Goal: Transaction & Acquisition: Purchase product/service

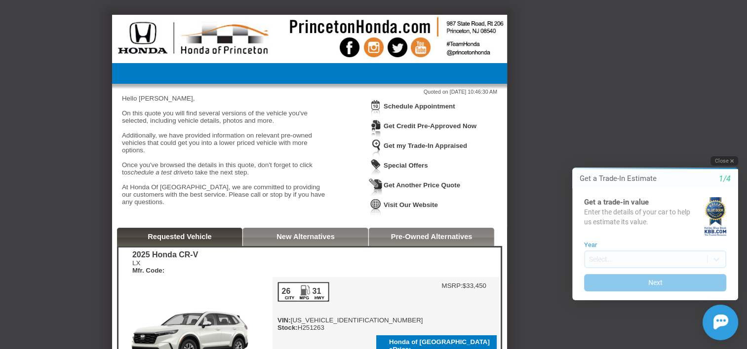
click at [721, 161] on button "Close" at bounding box center [724, 160] width 28 height 9
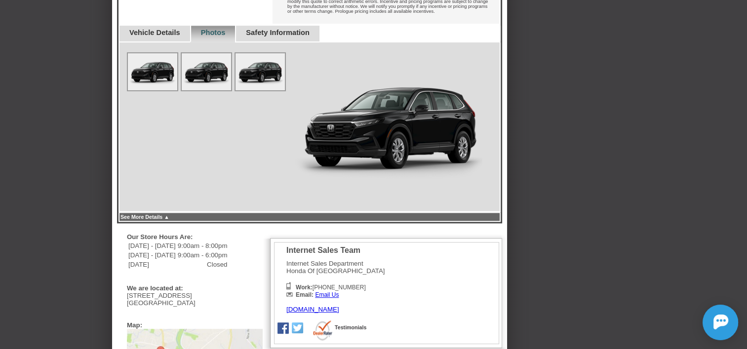
scroll to position [414, 0]
click at [169, 214] on link "See More Details ▲" at bounding box center [144, 217] width 49 height 6
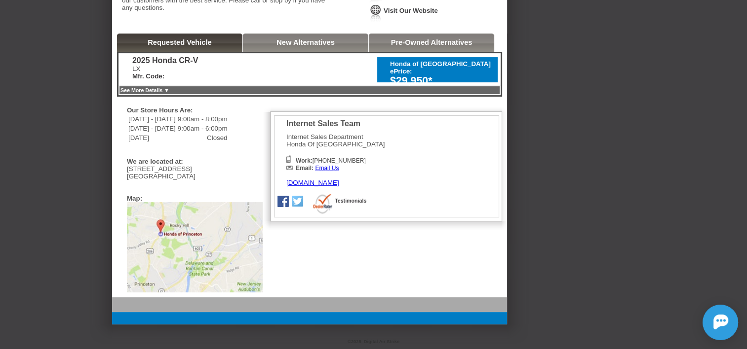
click at [169, 87] on link "See More Details ▼" at bounding box center [144, 90] width 49 height 6
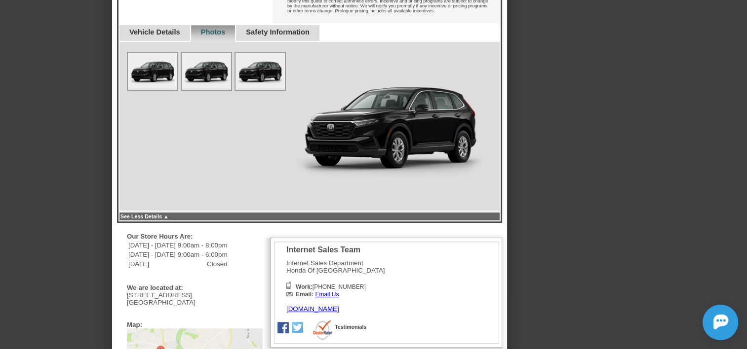
click at [145, 28] on link "Vehicle Details" at bounding box center [154, 32] width 51 height 8
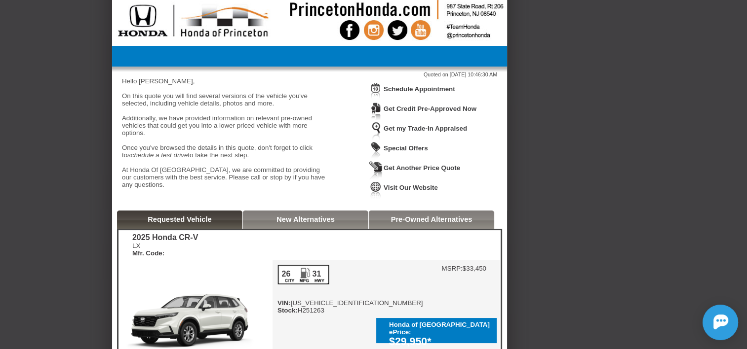
scroll to position [0, 0]
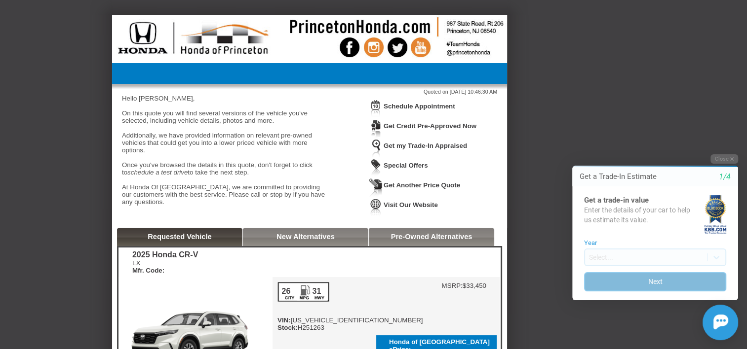
click at [665, 286] on button "Next" at bounding box center [655, 281] width 142 height 19
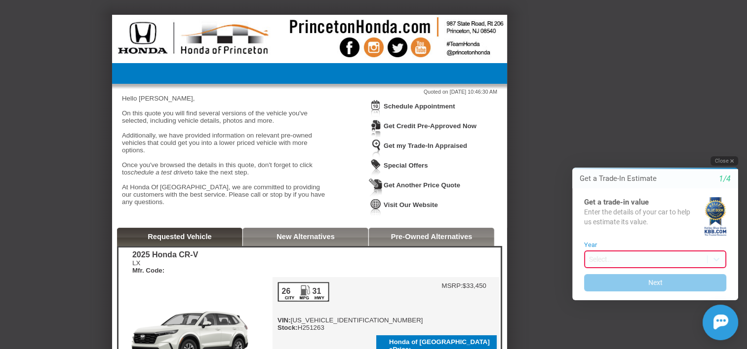
click at [727, 159] on button "Close" at bounding box center [724, 160] width 28 height 9
